Goal: Communication & Community: Share content

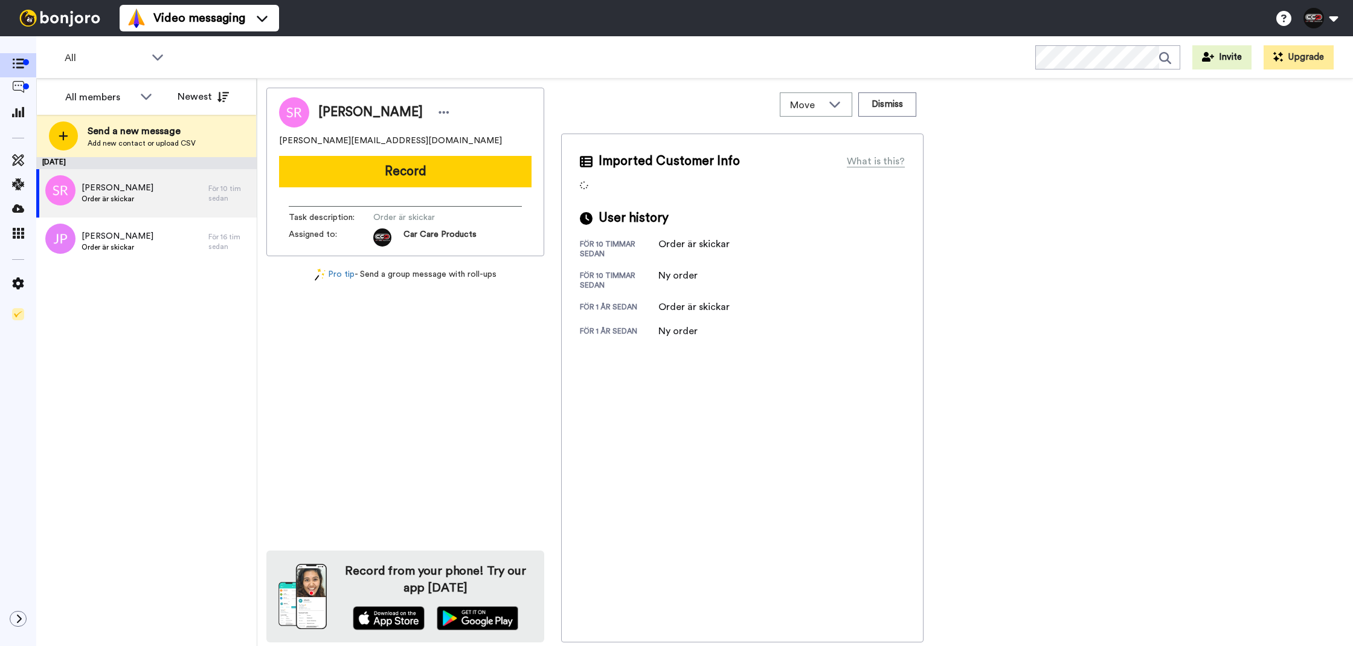
click at [467, 189] on div "[PERSON_NAME] [PERSON_NAME][EMAIL_ADDRESS][DOMAIN_NAME] Record Task description…" at bounding box center [405, 172] width 278 height 169
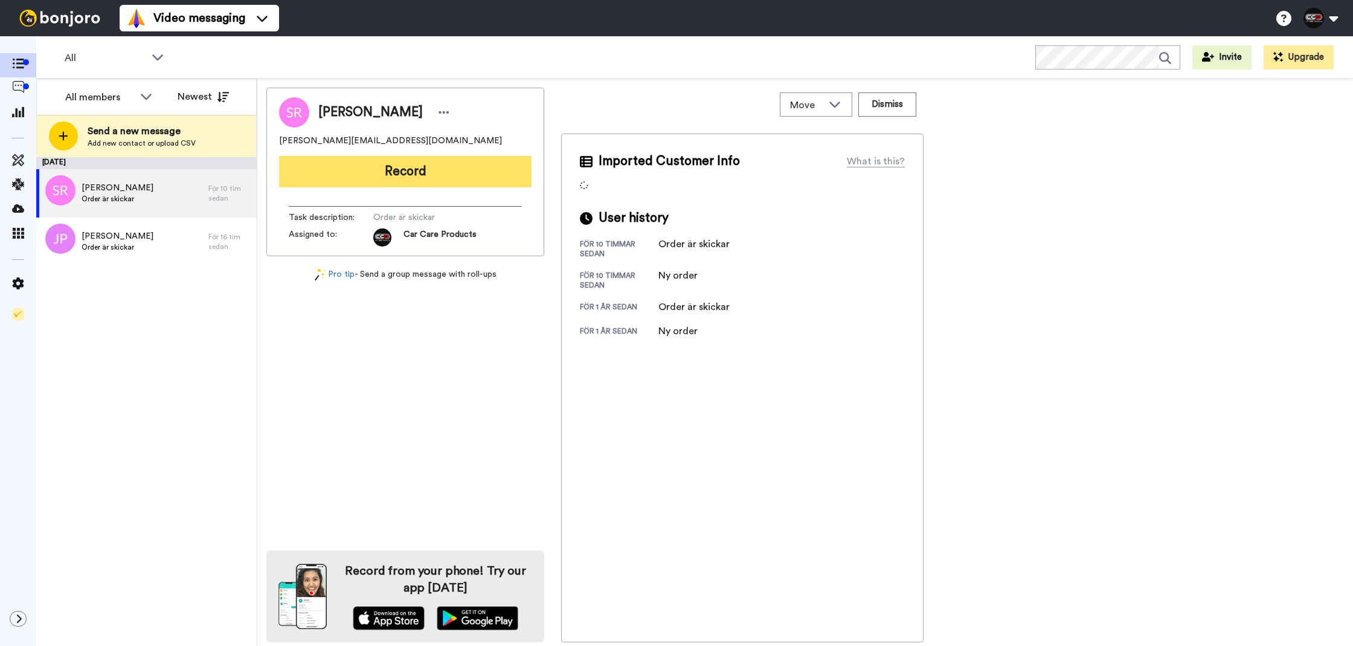
click at [470, 179] on button "Record" at bounding box center [405, 171] width 252 height 31
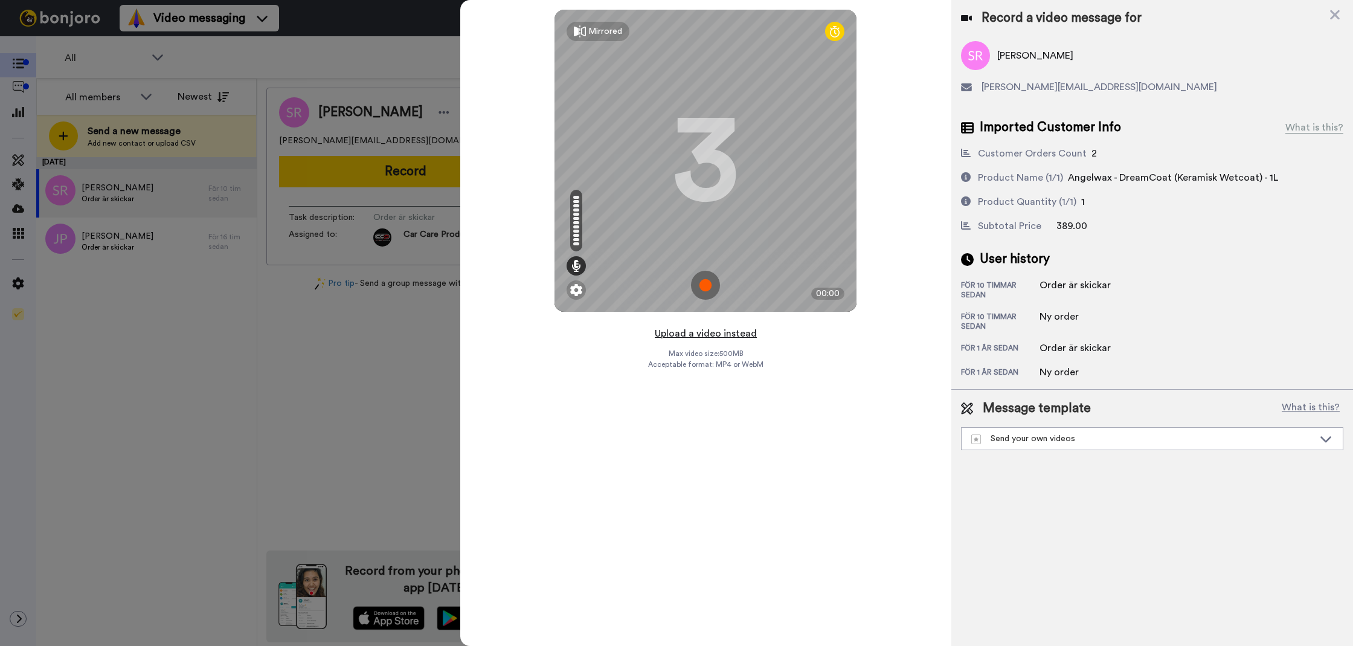
click at [686, 341] on button "Upload a video instead" at bounding box center [705, 334] width 109 height 16
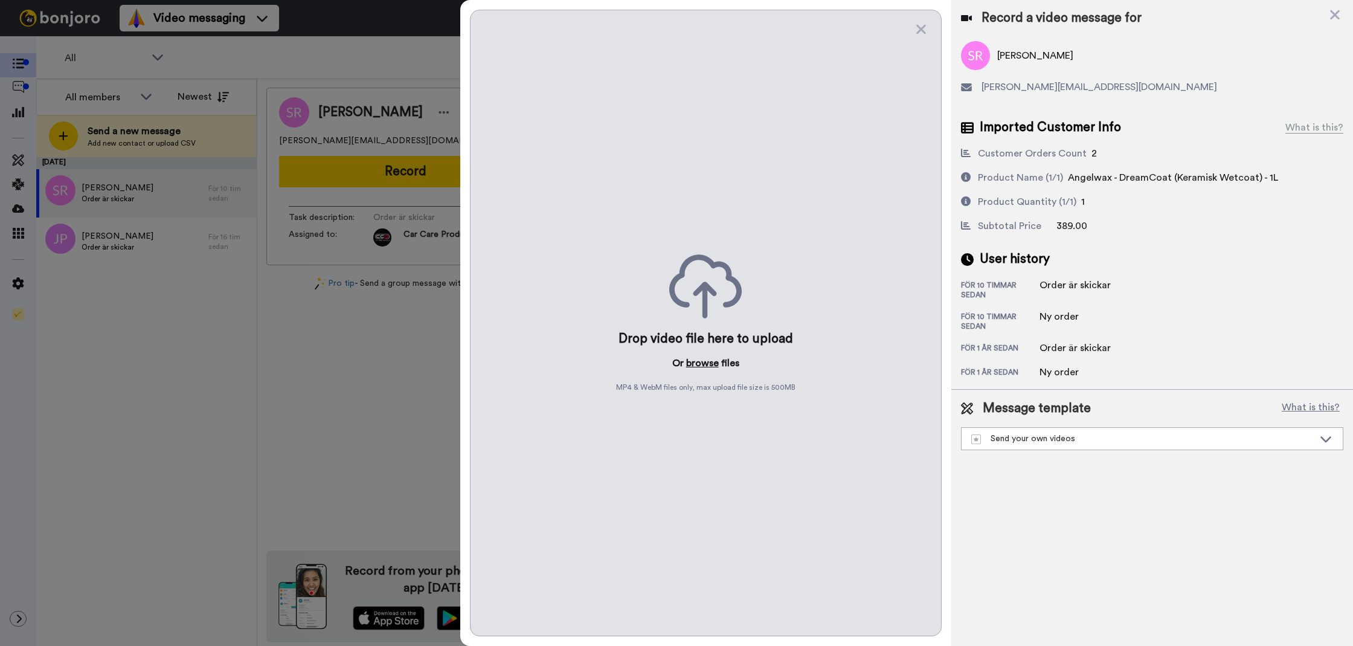
click at [700, 359] on button "browse" at bounding box center [702, 363] width 33 height 14
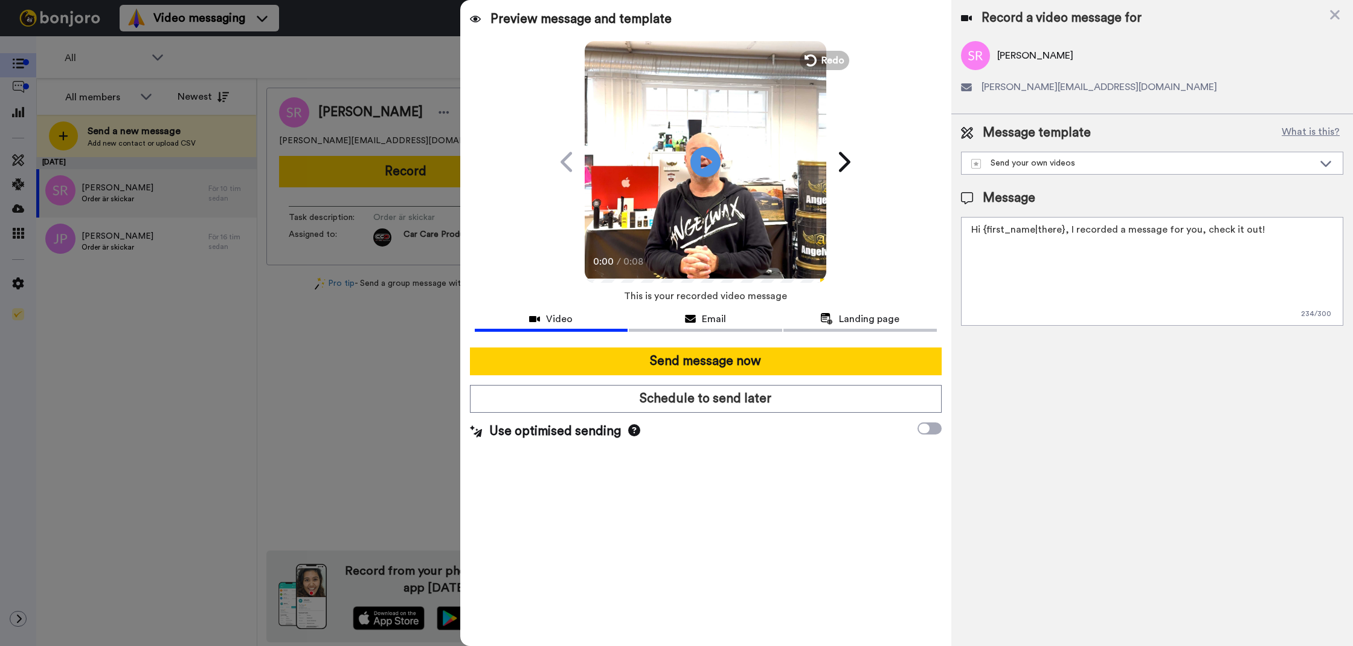
click at [1039, 310] on textarea "Hi {first_name|there}, I recorded a message for you, check it out!" at bounding box center [1152, 271] width 382 height 109
paste textarea "Segway Max G3"
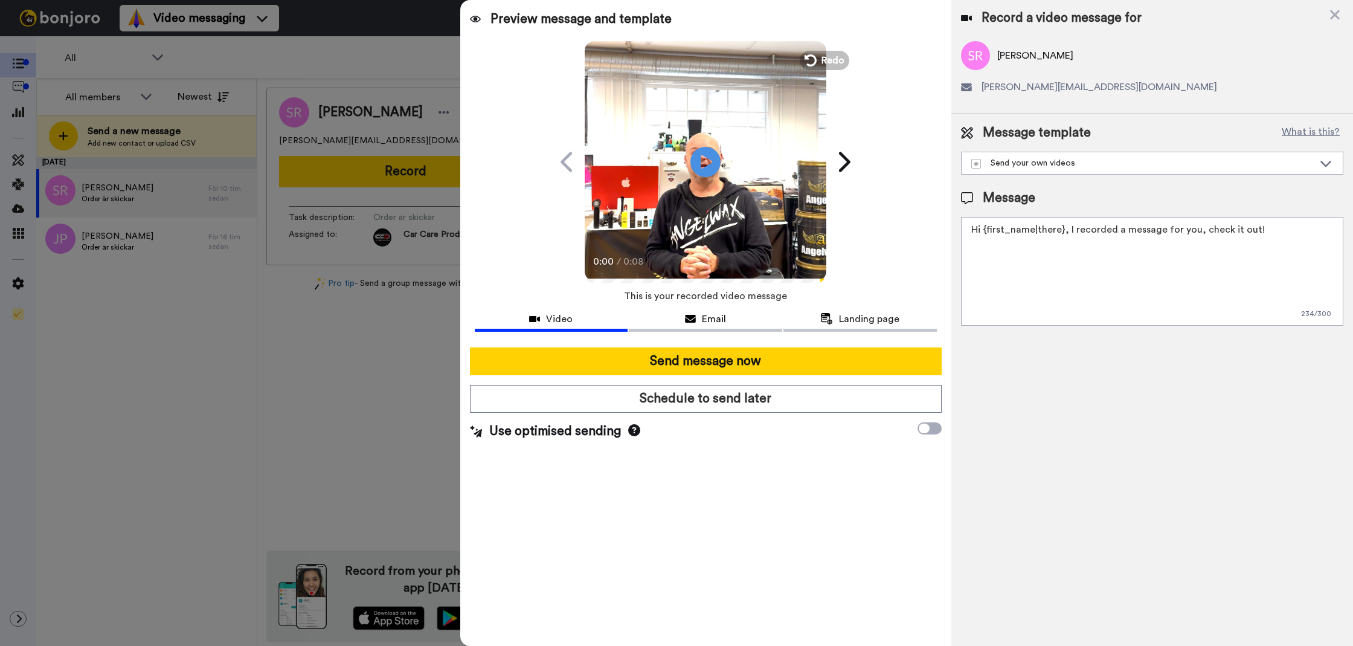
type textarea "Segway Max G3"
click at [1029, 312] on textarea "Segway Max G3" at bounding box center [1152, 271] width 382 height 109
click at [1061, 278] on textarea "Tack för att du handlar hos oss! Välkommen åter." at bounding box center [1152, 271] width 382 height 109
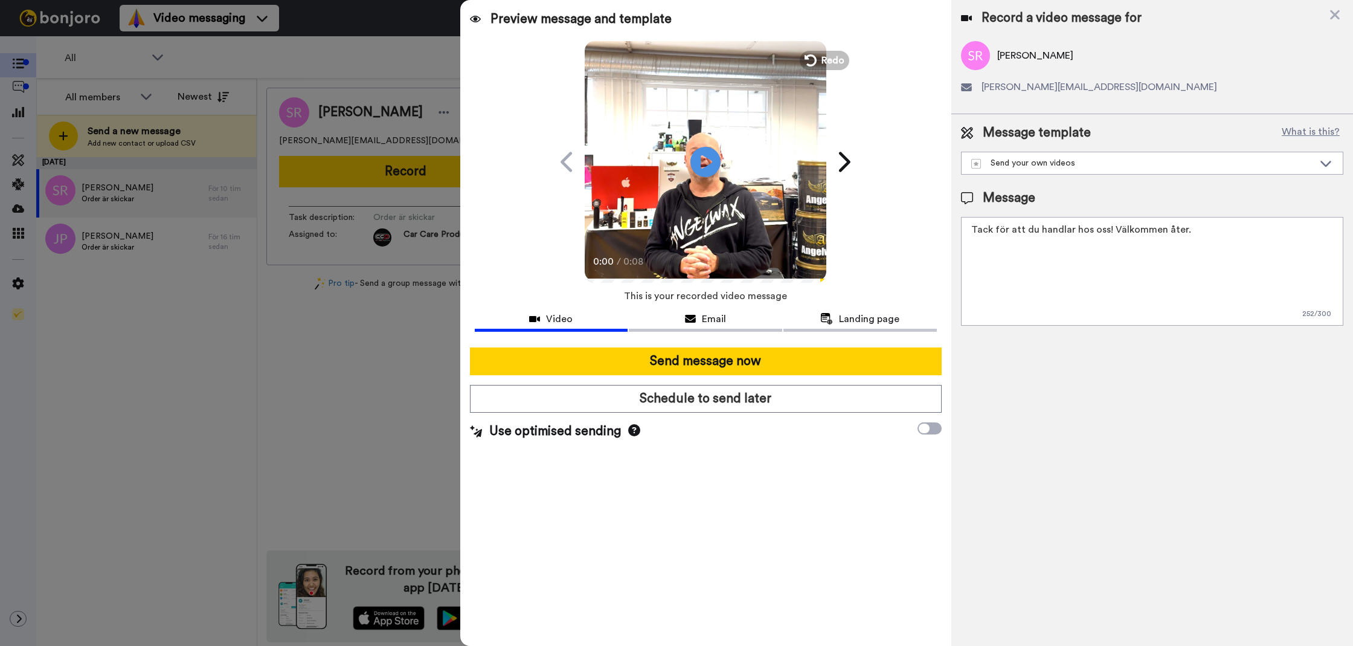
click at [1061, 278] on textarea "Tack för att du handlar hos oss! Välkommen åter." at bounding box center [1152, 271] width 382 height 109
type textarea "Tack för att du handlar hos oss! Välkommen åter."
click at [997, 408] on div "Record a video message for Sören Ringblom s.ringblom@hotmail.com Message templa…" at bounding box center [1152, 323] width 402 height 646
click at [1059, 310] on textarea "Tack för att du handlar hos oss! Välkommen åter." at bounding box center [1152, 271] width 382 height 109
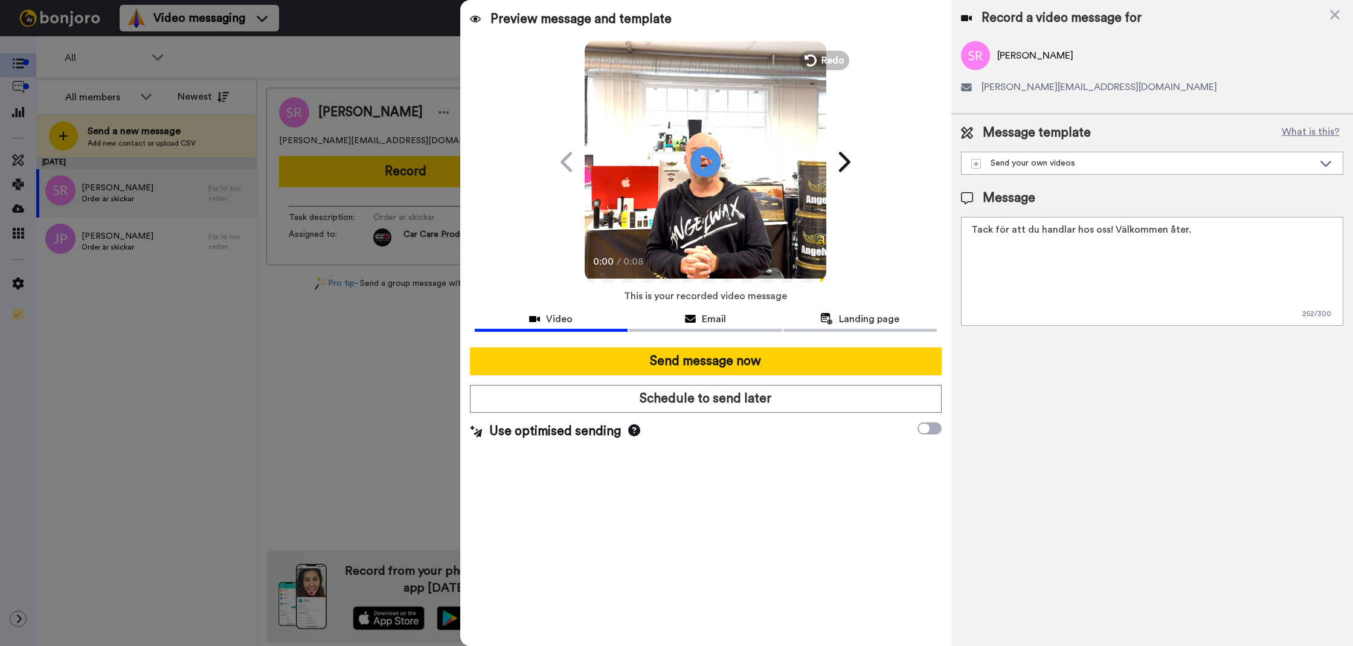
click at [1059, 310] on textarea "Tack för att du handlar hos oss! Välkommen åter." at bounding box center [1152, 271] width 382 height 109
click at [1036, 356] on div "Record a video message for Sören Ringblom s.ringblom@hotmail.com Message templa…" at bounding box center [1152, 323] width 402 height 646
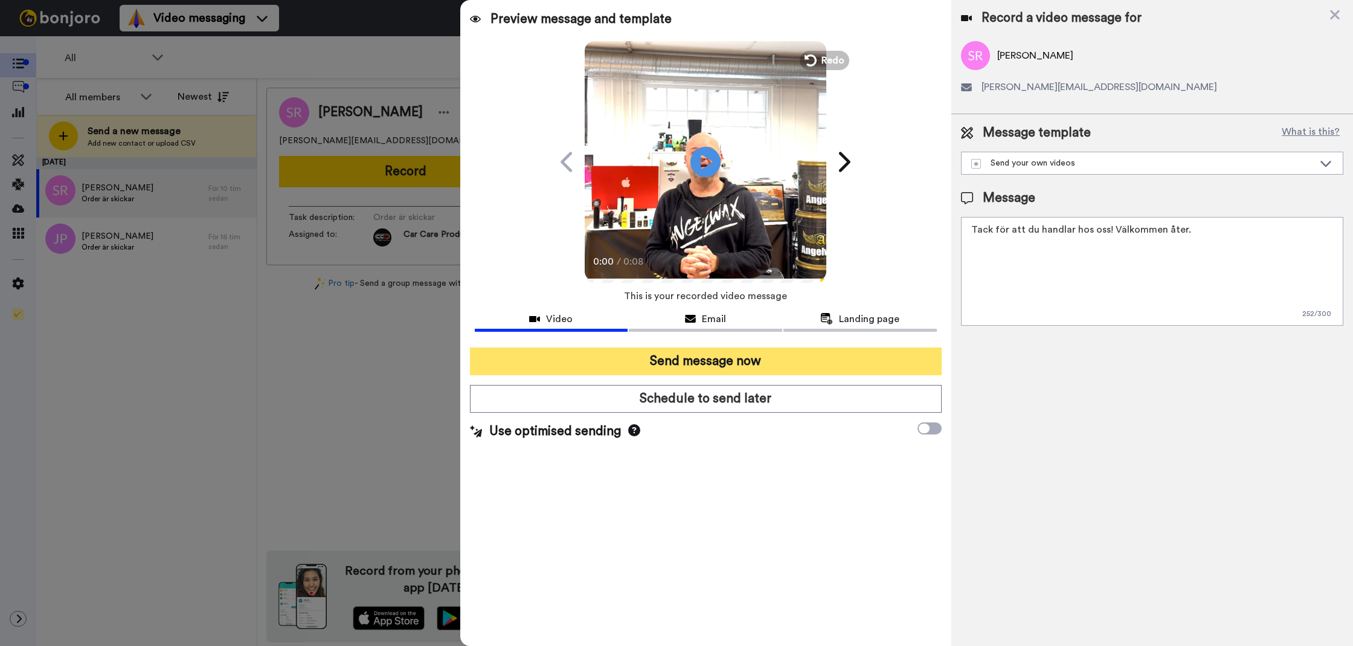
click at [898, 350] on button "Send message now" at bounding box center [706, 361] width 472 height 28
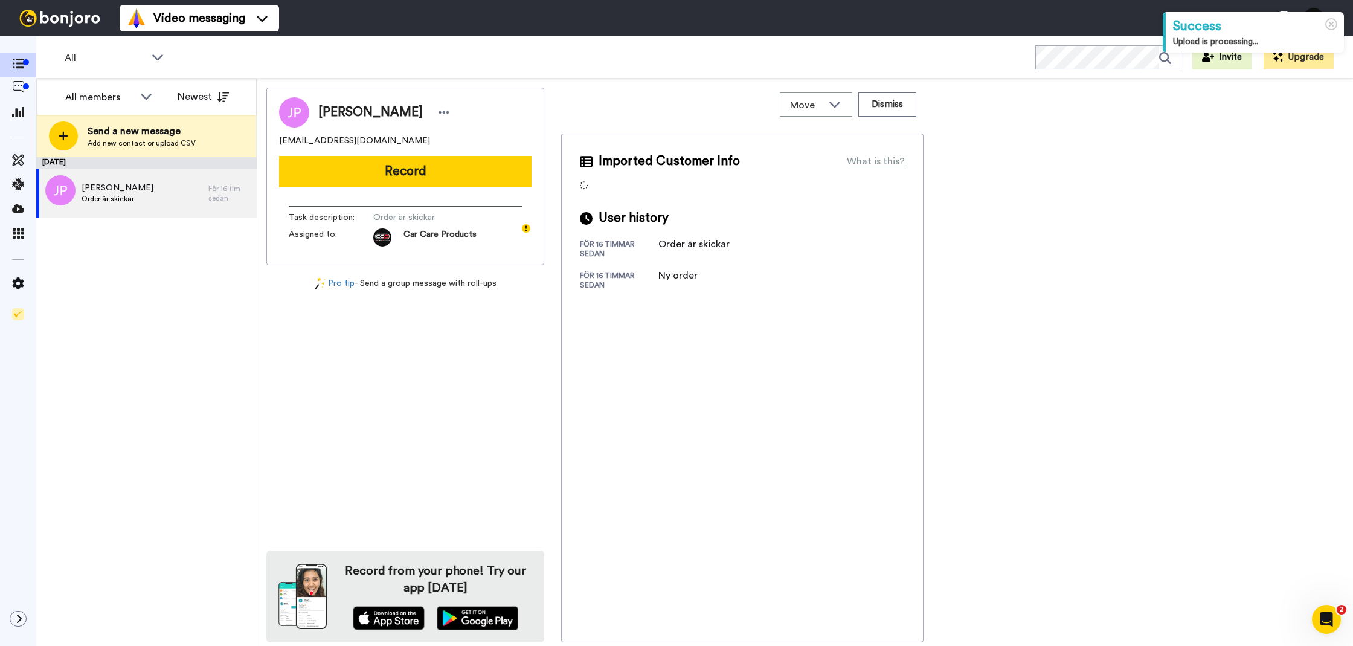
click at [492, 179] on button "Record" at bounding box center [405, 171] width 252 height 31
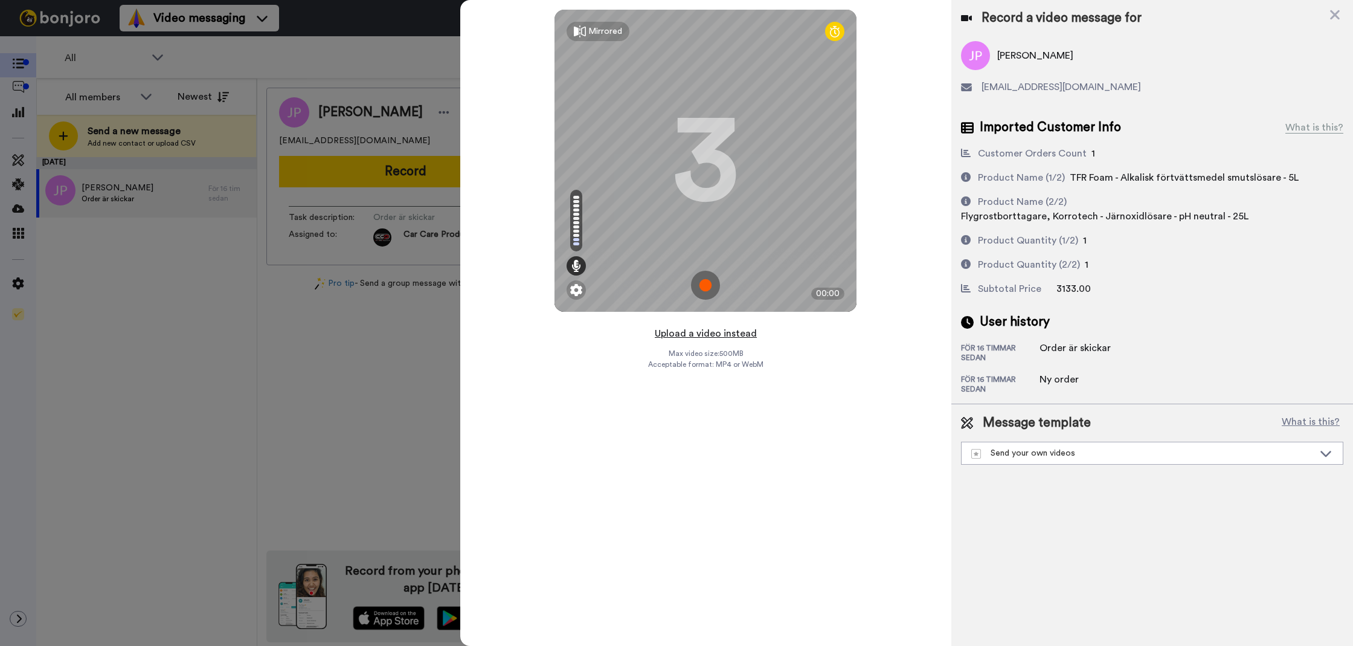
click at [710, 336] on button "Upload a video instead" at bounding box center [705, 334] width 109 height 16
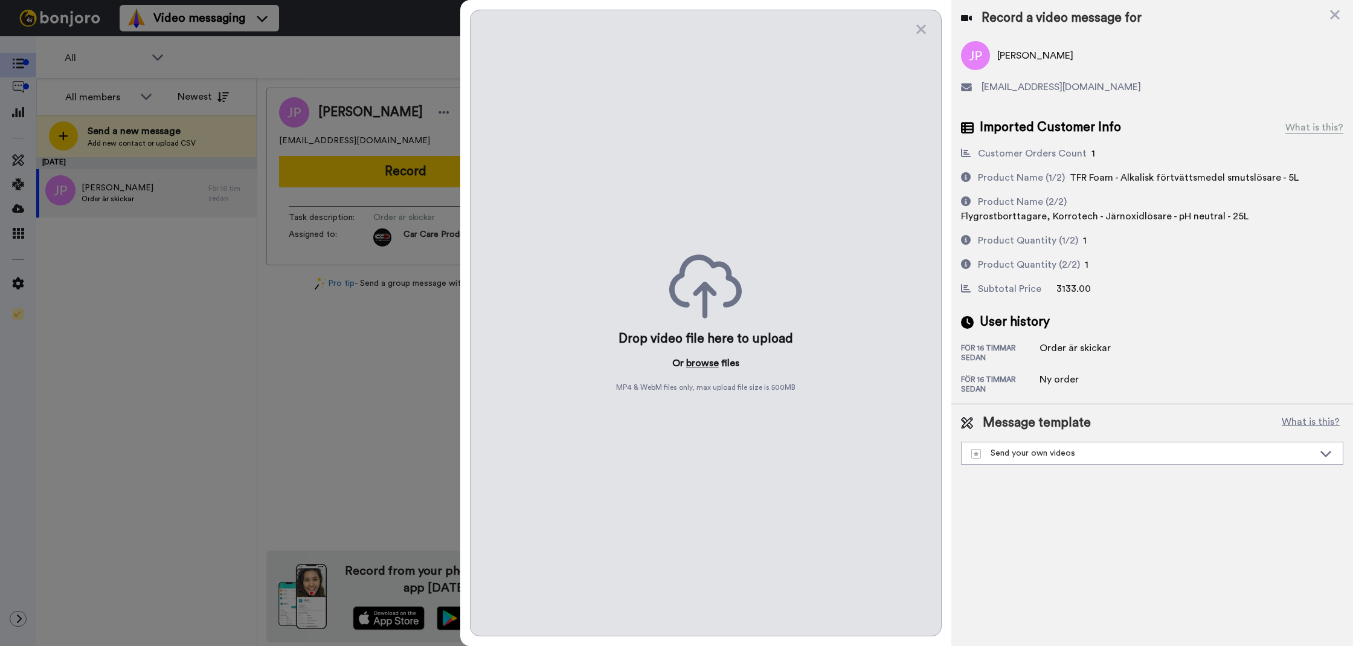
click at [706, 366] on button "browse" at bounding box center [702, 363] width 33 height 14
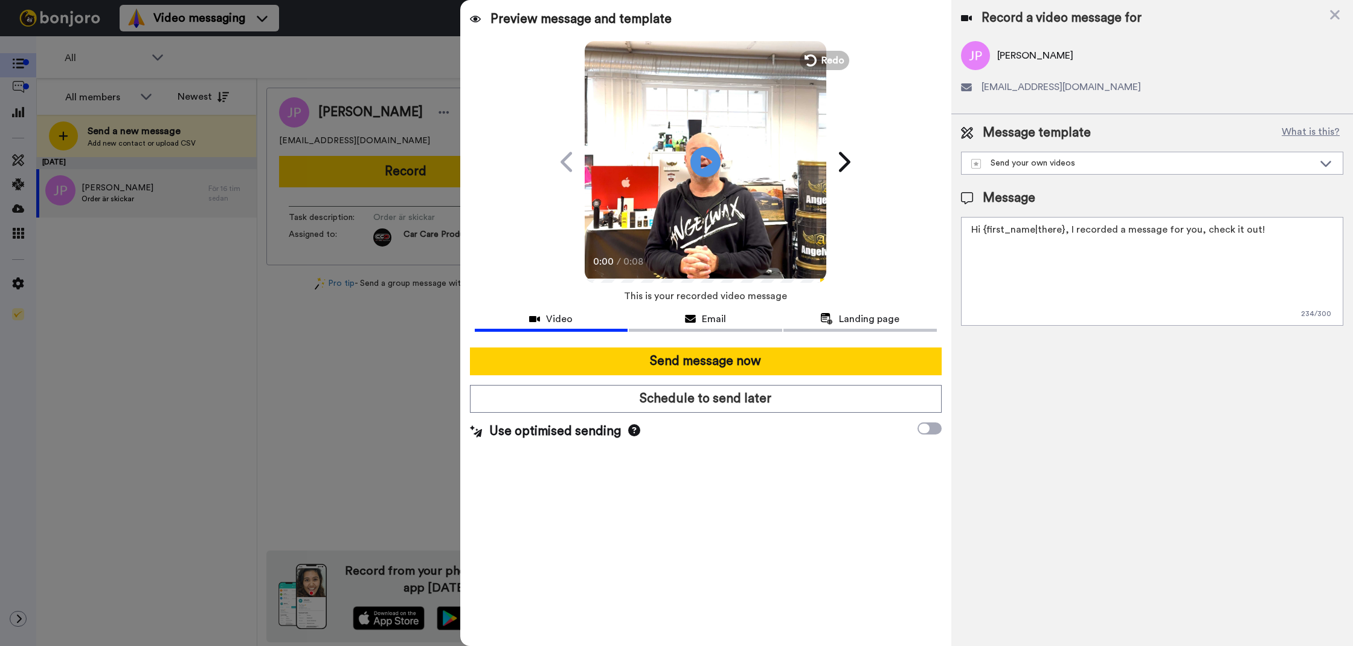
click at [1237, 275] on textarea "Hi {first_name|there}, I recorded a message for you, check it out!" at bounding box center [1152, 271] width 382 height 109
paste textarea "Tack för att du handlar hos oss! Välkommen åter."
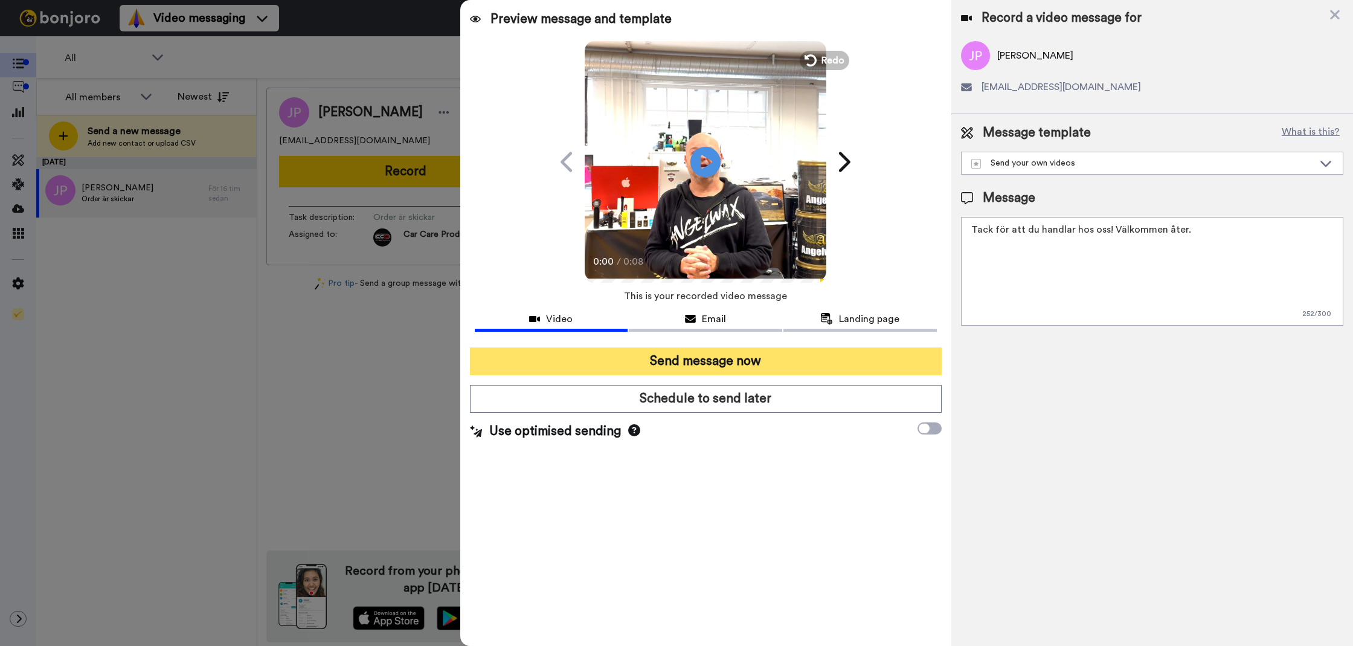
type textarea "Tack för att du handlar hos oss! Välkommen åter."
drag, startPoint x: 883, startPoint y: 353, endPoint x: 869, endPoint y: 347, distance: 15.7
click at [882, 353] on button "Send message now" at bounding box center [706, 361] width 472 height 28
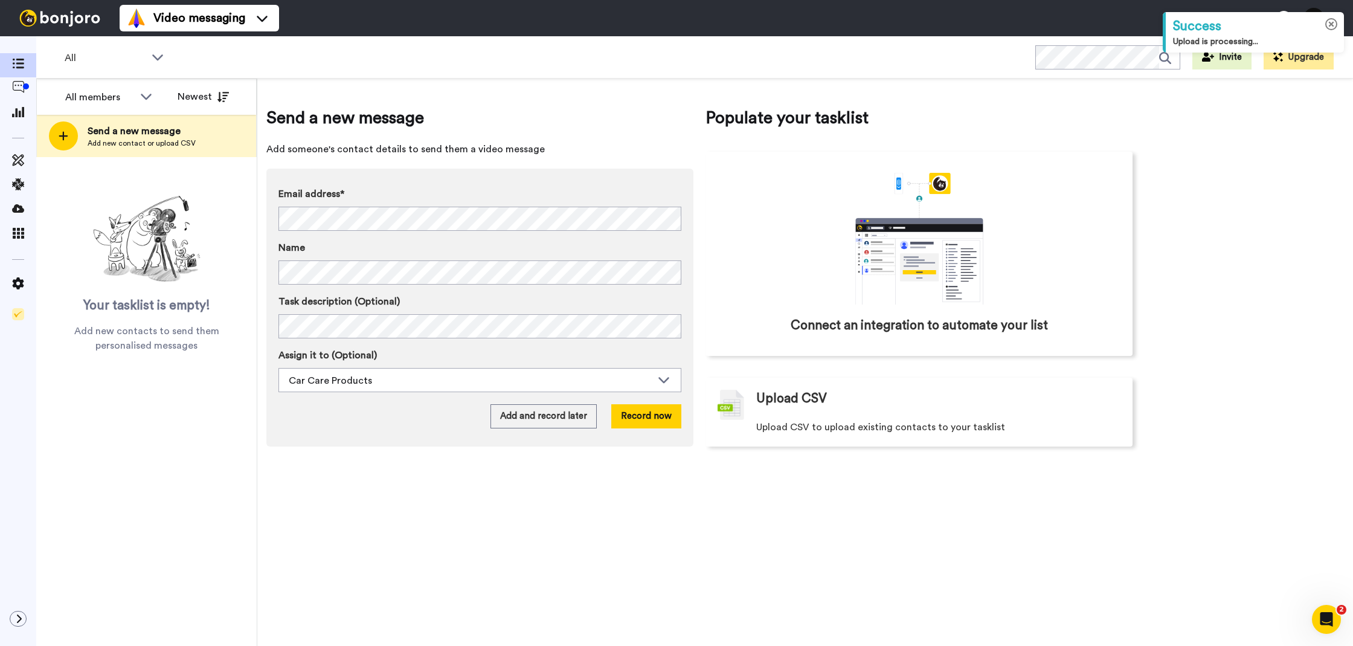
click at [1326, 25] on icon at bounding box center [1331, 24] width 13 height 13
